Goal: Task Accomplishment & Management: Use online tool/utility

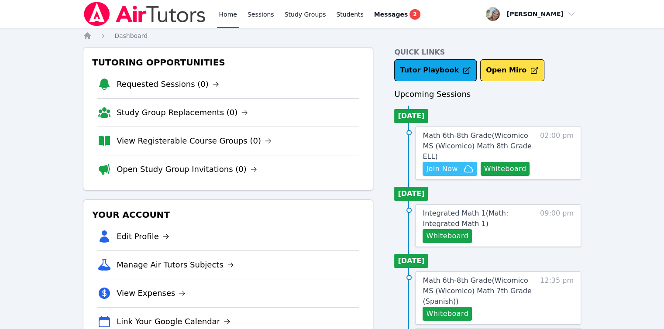
click at [432, 164] on span "Join Now" at bounding box center [441, 169] width 31 height 10
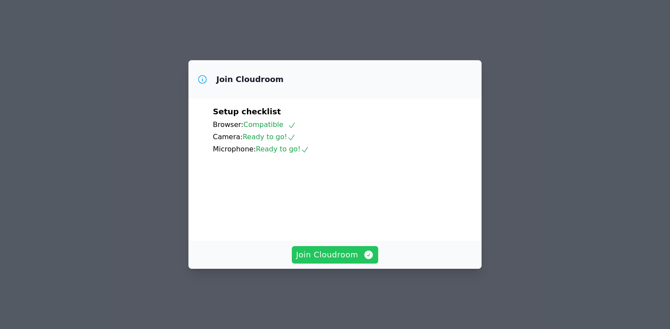
click at [333, 261] on span "Join Cloudroom" at bounding box center [335, 255] width 78 height 12
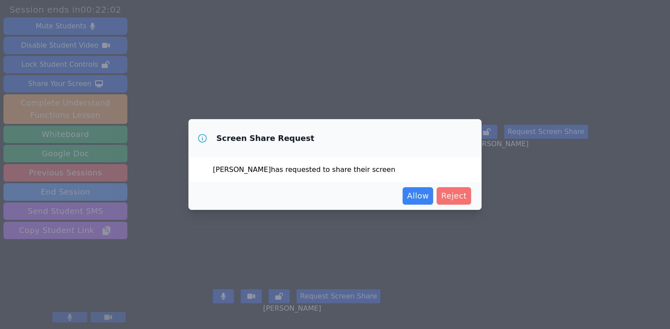
click at [456, 192] on span "Reject" at bounding box center [454, 196] width 26 height 12
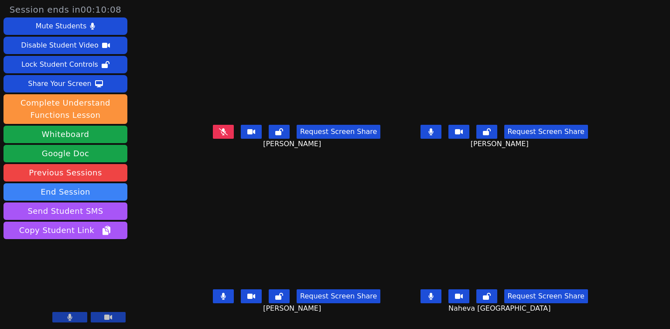
click at [441, 139] on button at bounding box center [431, 132] width 21 height 14
click at [215, 302] on button at bounding box center [223, 296] width 21 height 14
click at [433, 135] on icon at bounding box center [430, 131] width 5 height 7
click at [219, 297] on icon at bounding box center [223, 296] width 9 height 7
click at [435, 135] on icon at bounding box center [431, 131] width 9 height 7
